Goal: Information Seeking & Learning: Learn about a topic

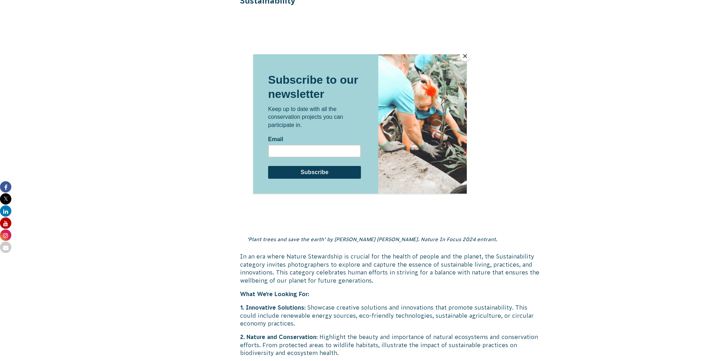
scroll to position [1665, 0]
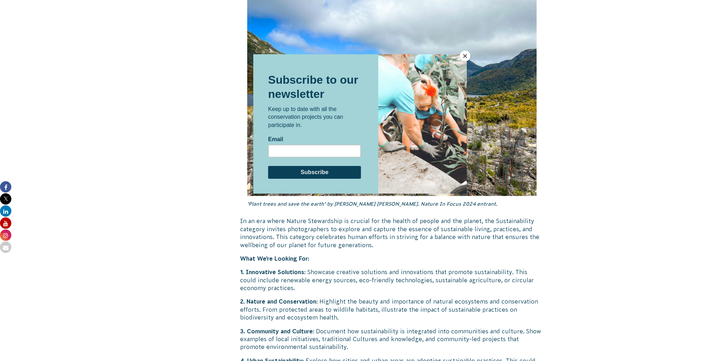
click at [465, 56] on button "Close" at bounding box center [465, 56] width 11 height 11
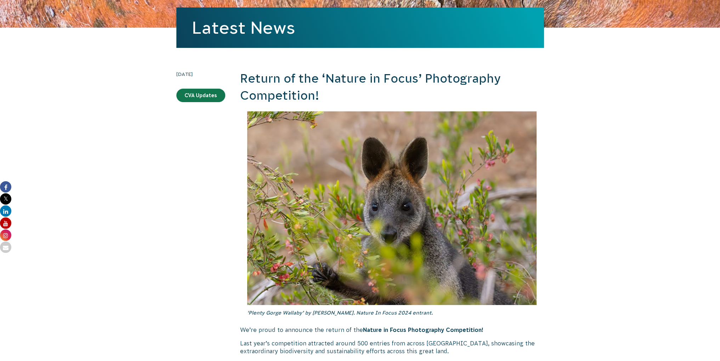
scroll to position [0, 0]
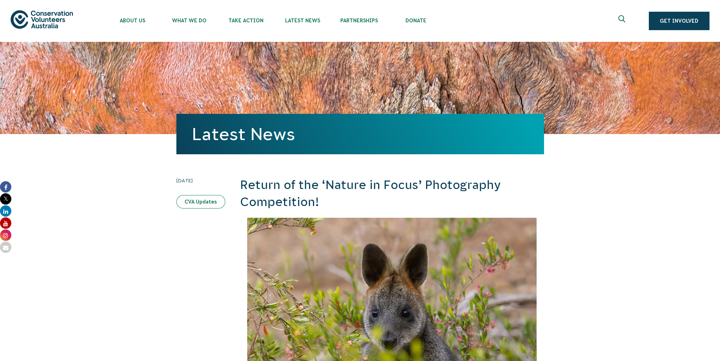
click at [193, 203] on link "CVA Updates" at bounding box center [200, 201] width 49 height 13
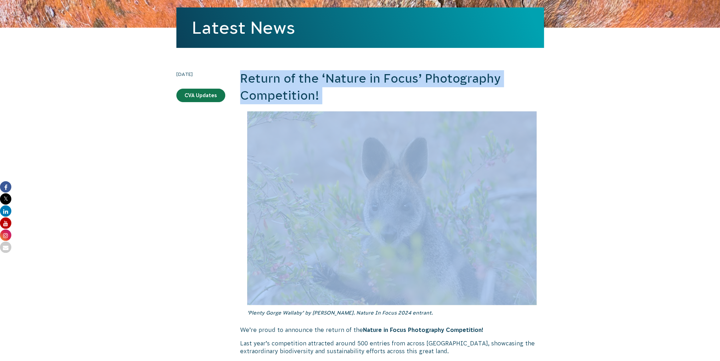
drag, startPoint x: 239, startPoint y: 180, endPoint x: 256, endPoint y: 214, distance: 37.7
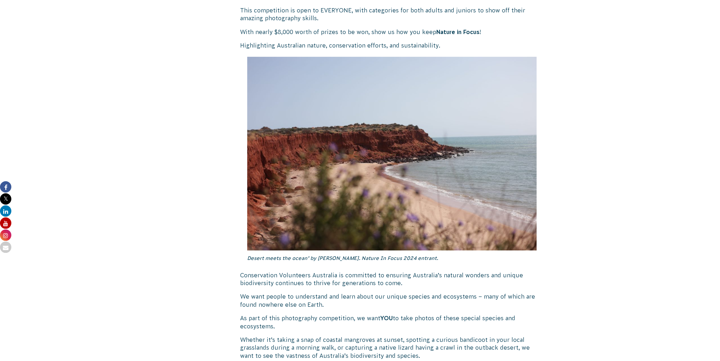
scroll to position [531, 0]
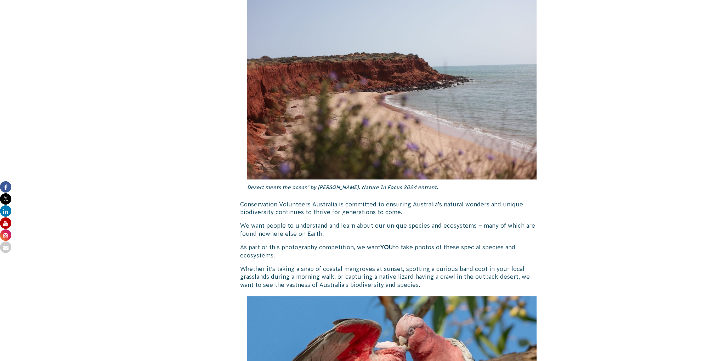
drag, startPoint x: 231, startPoint y: 204, endPoint x: 565, endPoint y: 281, distance: 342.8
copy div "Loremi do sit ‘Ametco ad Elits’ Doeiusmodte Incididuntu! ‘Labore Etdol Magnaal’…"
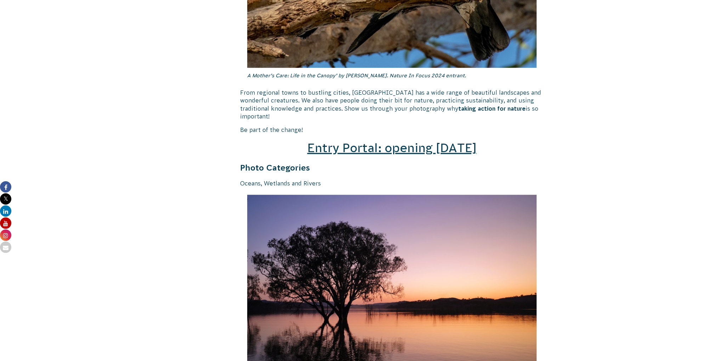
scroll to position [992, 0]
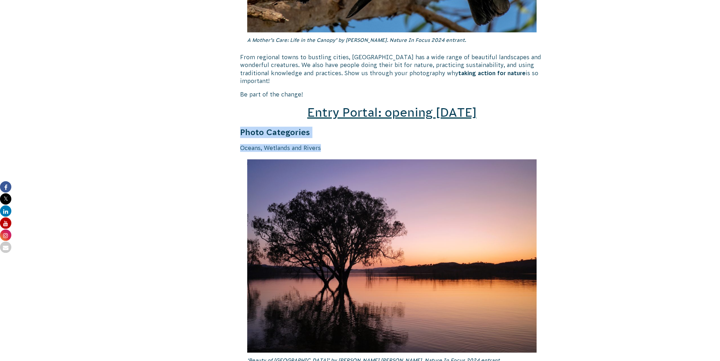
drag, startPoint x: 232, startPoint y: 119, endPoint x: 327, endPoint y: 142, distance: 96.8
copy div "Photo Categories Oceans, Wetlands and Rivers"
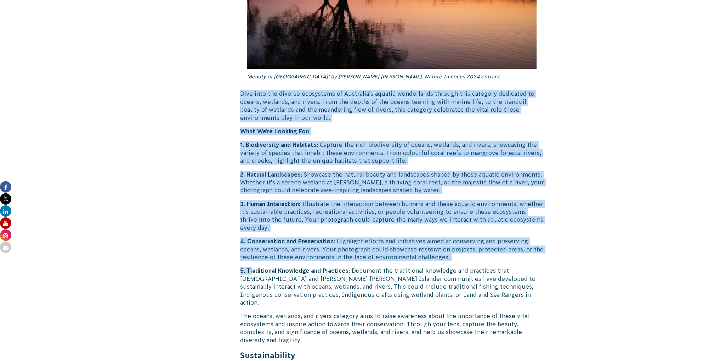
scroll to position [1346, 0]
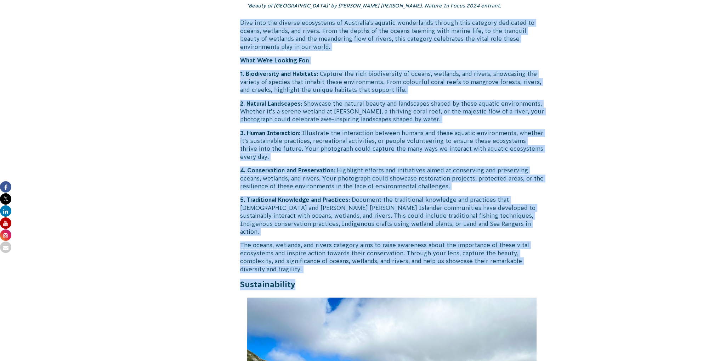
drag, startPoint x: 234, startPoint y: 225, endPoint x: 313, endPoint y: 261, distance: 87.0
copy div "Lore ipsu dol sitamet consectetu ad Elitseddo’e tempori utlaboreetd magnaal eni…"
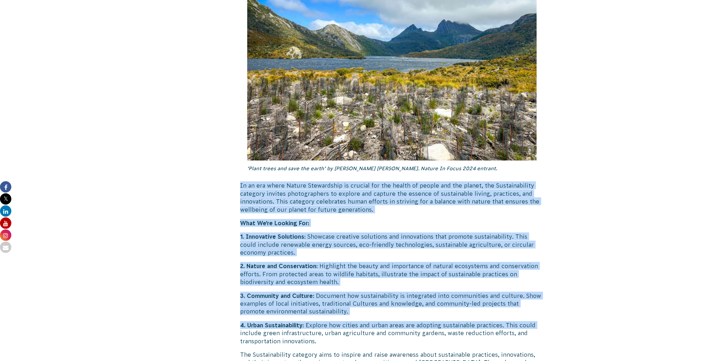
scroll to position [1735, 0]
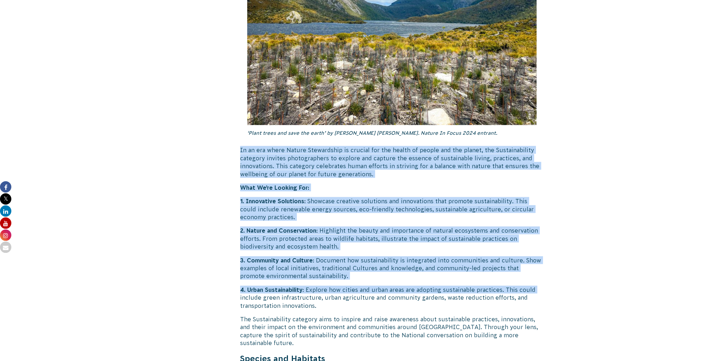
drag, startPoint x: 238, startPoint y: 274, endPoint x: 338, endPoint y: 331, distance: 114.7
click at [338, 331] on div "[DATE] CVA Updates Return of the ‘Nature in Focus’ Photography Competition! ‘Pl…" at bounding box center [360, 214] width 383 height 3547
copy div "Lo ip dol sitam Consec Adipiscinge se doeiusm tem inc utlabo et dolore mag ali …"
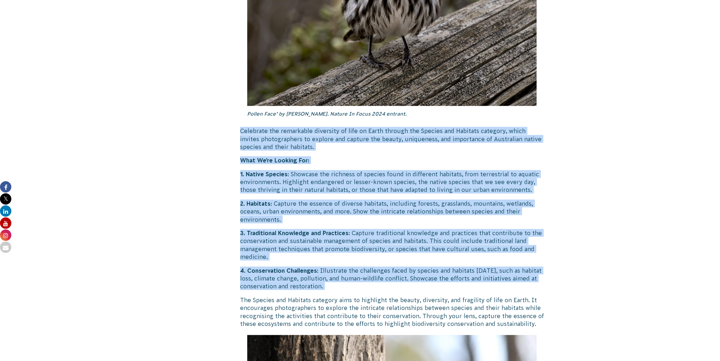
scroll to position [2267, 0]
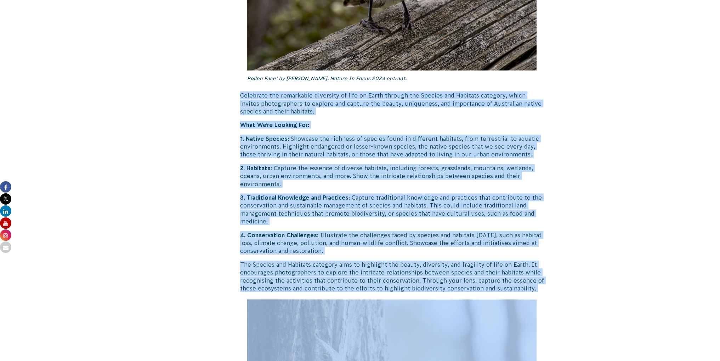
drag, startPoint x: 235, startPoint y: 249, endPoint x: 536, endPoint y: 271, distance: 302.2
copy div "Loremipsu dol sitametcon adipiscin el sedd ei Tempo incidid utl Etdolor mag Ali…"
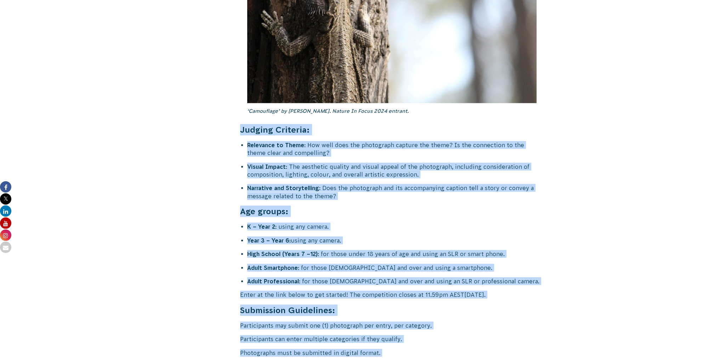
scroll to position [2727, 0]
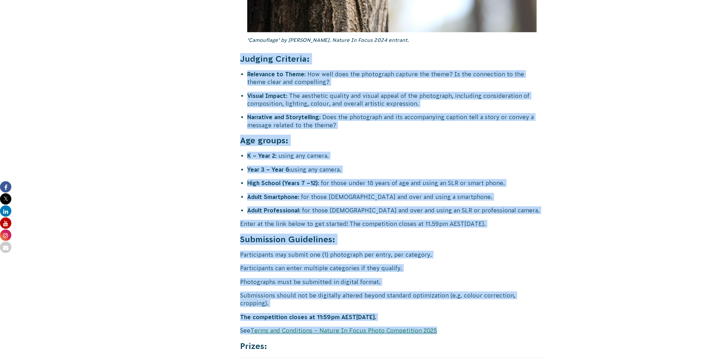
drag, startPoint x: 234, startPoint y: 248, endPoint x: 444, endPoint y: 298, distance: 216.0
copy div "Loremip Dolorsit: Ametconse ad Elits : Doe temp inci utl etdolorema aliquae adm…"
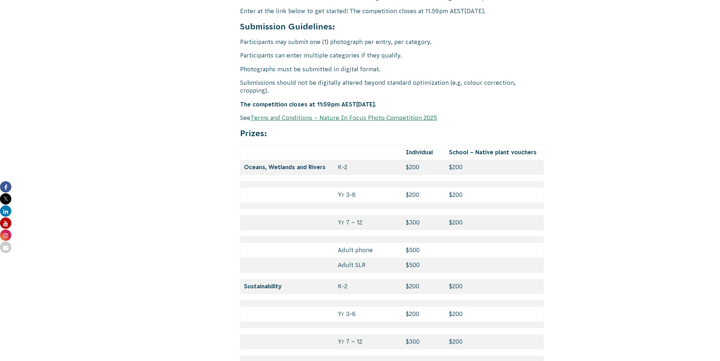
scroll to position [2833, 0]
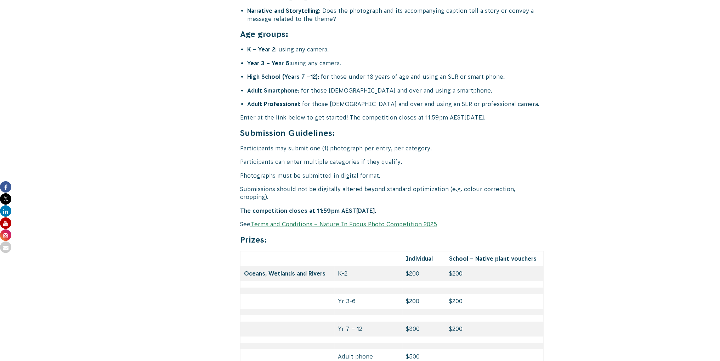
click at [291, 221] on link "Terms and Conditions – Nature In Focus Photo Competition 2025" at bounding box center [343, 224] width 187 height 6
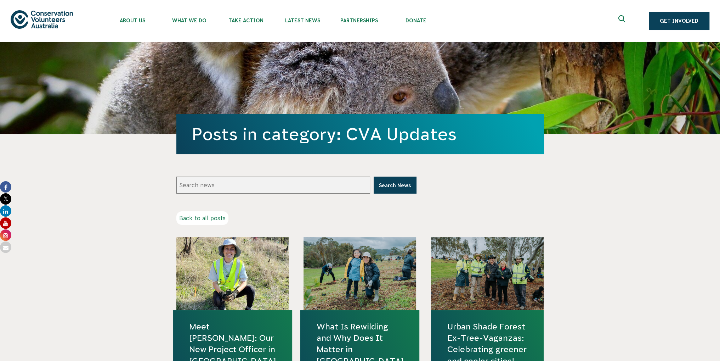
scroll to position [35, 0]
